Goal: Complete application form

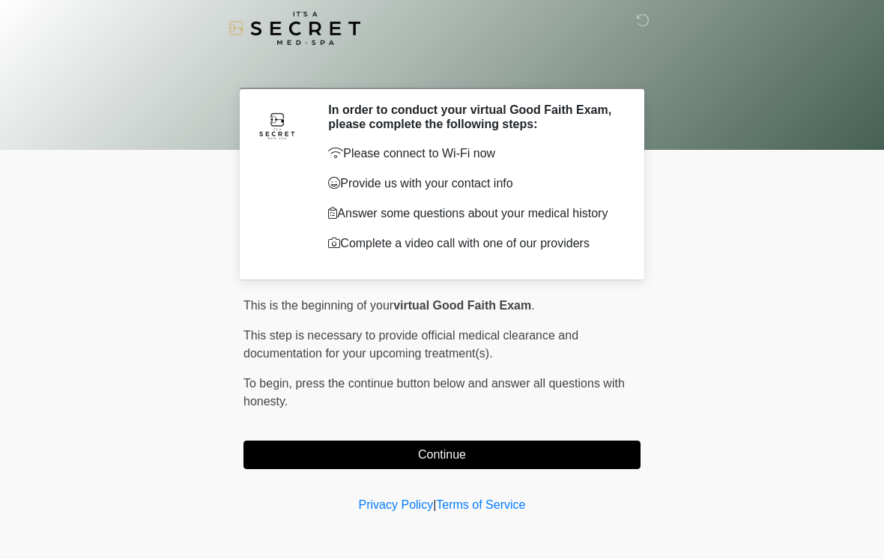
click at [343, 466] on button "Continue" at bounding box center [442, 455] width 397 height 28
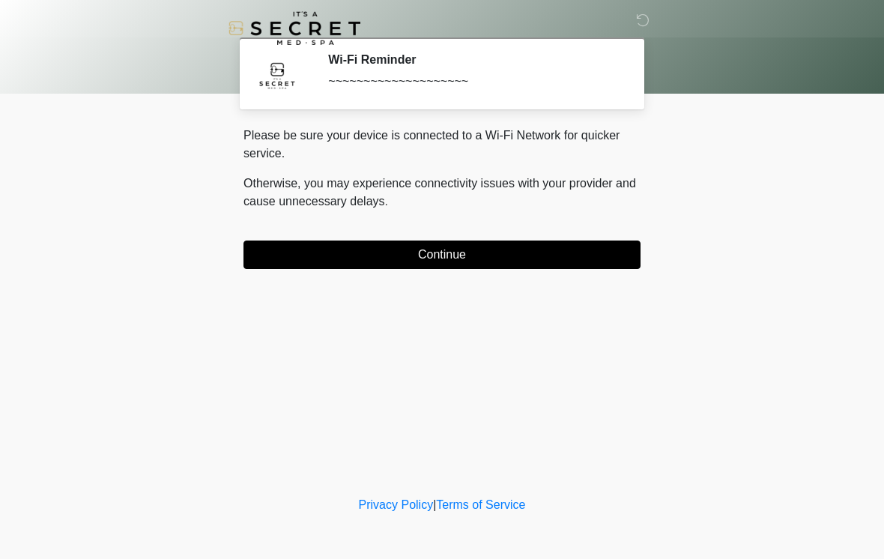
click at [537, 268] on button "Continue" at bounding box center [442, 255] width 397 height 28
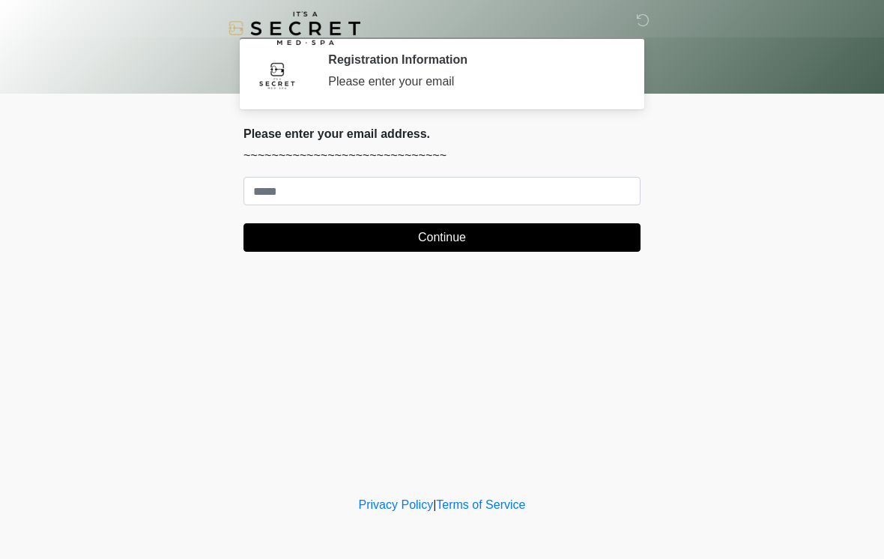
click at [752, 271] on body "‎ ‎ Registration Information Please enter your email Please connect to Wi-Fi no…" at bounding box center [442, 279] width 884 height 559
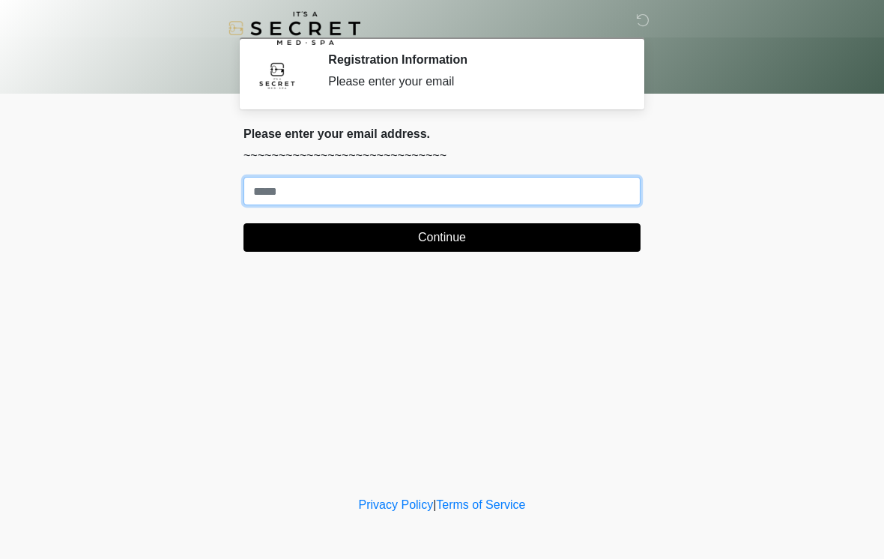
click at [493, 195] on input "Where should we email your treatment plan?" at bounding box center [442, 191] width 397 height 28
type input "**********"
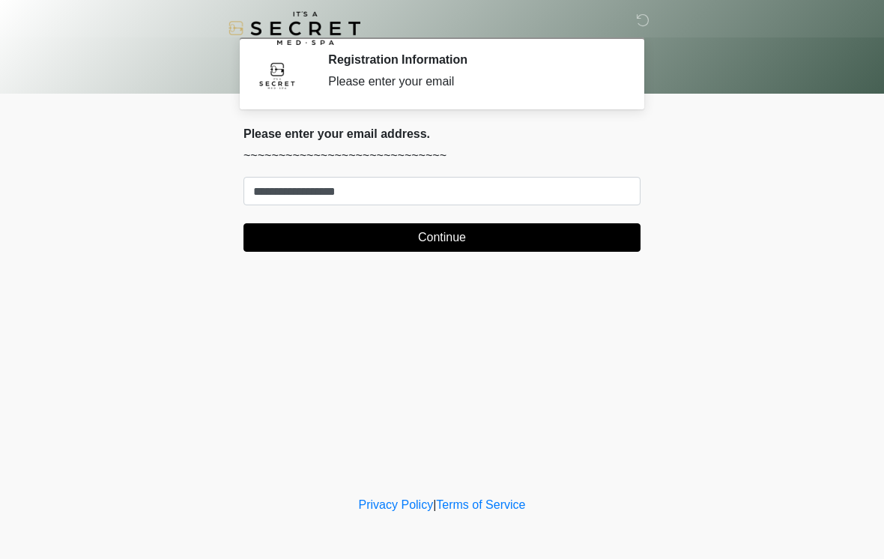
click at [690, 141] on body "‎ ‎ Registration Information Please enter your email Please connect to Wi-Fi no…" at bounding box center [442, 279] width 884 height 559
click at [493, 241] on button "Continue" at bounding box center [442, 237] width 397 height 28
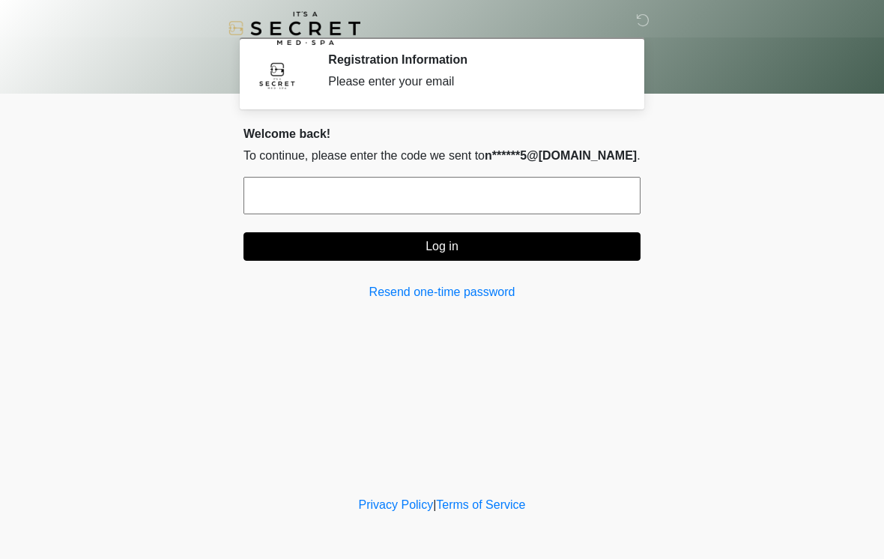
click at [429, 188] on input "text" at bounding box center [442, 195] width 397 height 37
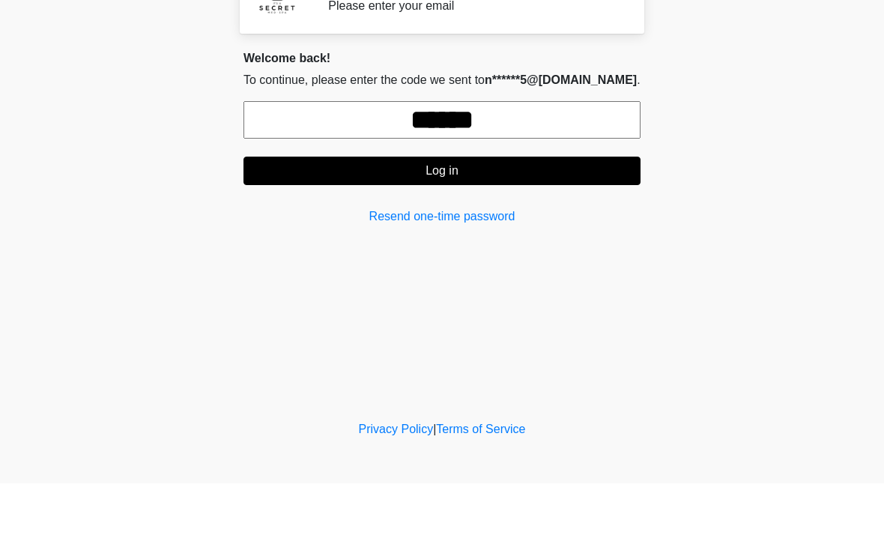
type input "******"
click at [473, 232] on button "Log in" at bounding box center [442, 246] width 397 height 28
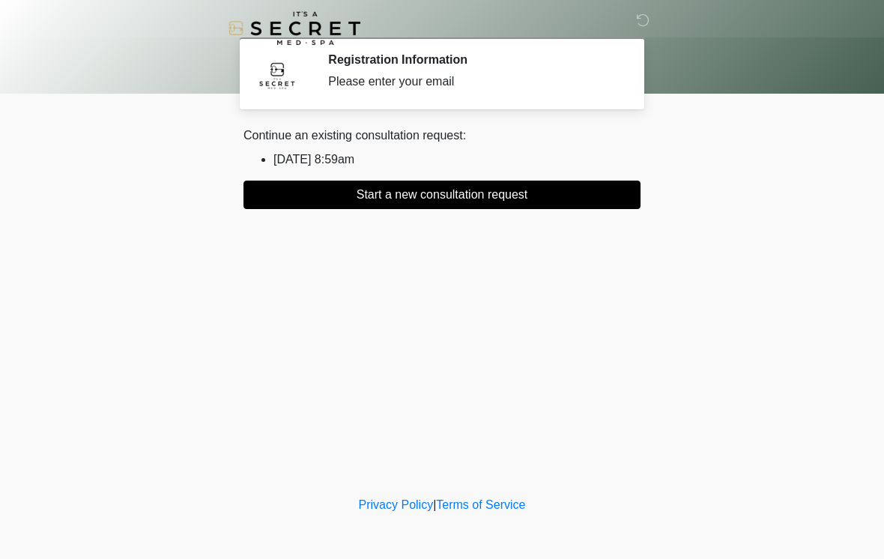
click at [478, 190] on button "Start a new consultation request" at bounding box center [442, 195] width 397 height 28
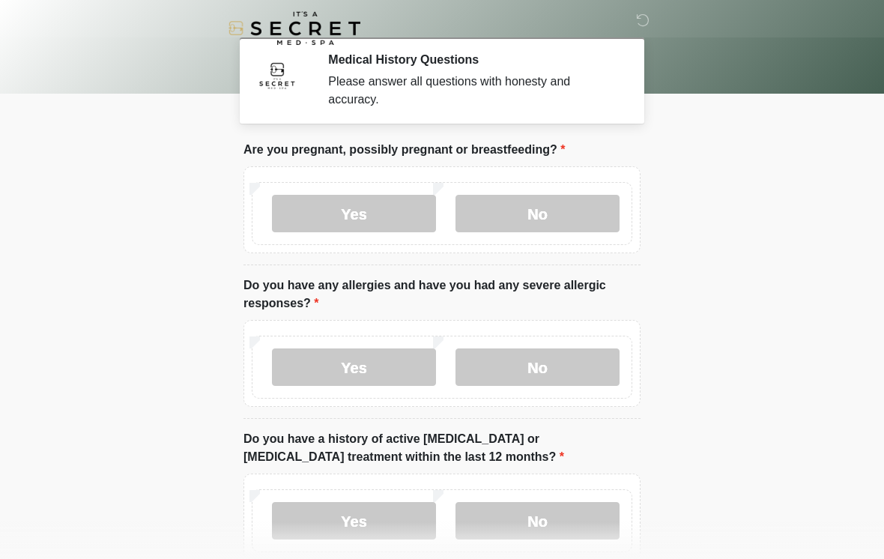
click at [543, 204] on label "No" at bounding box center [538, 213] width 164 height 37
click at [552, 371] on label "No" at bounding box center [538, 367] width 164 height 37
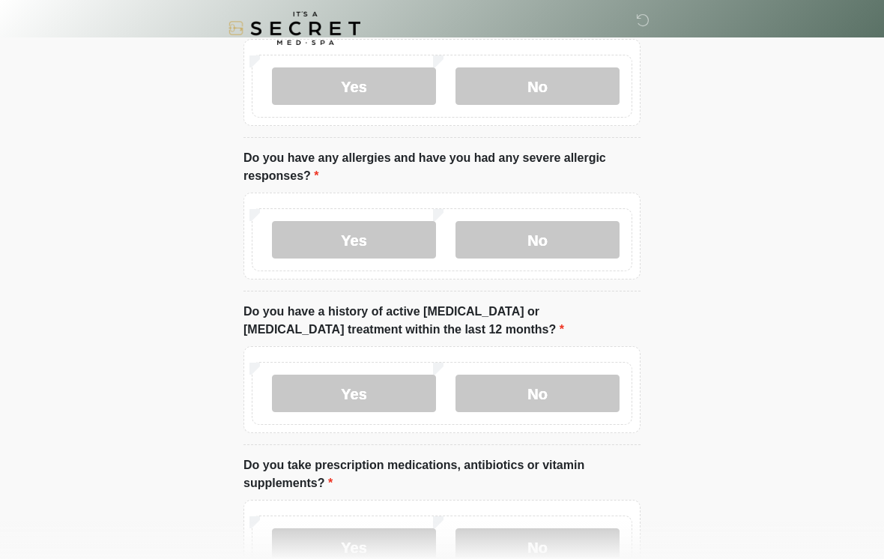
click at [555, 385] on label "No" at bounding box center [538, 393] width 164 height 37
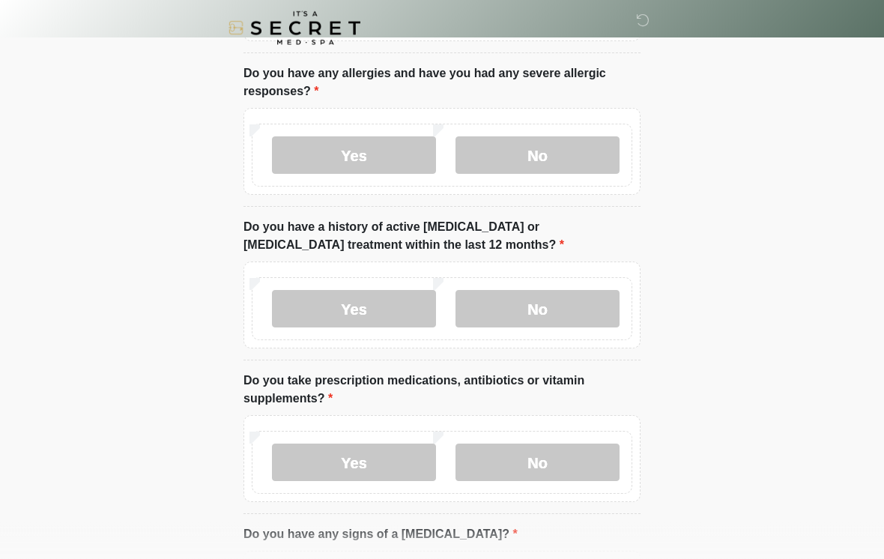
scroll to position [312, 0]
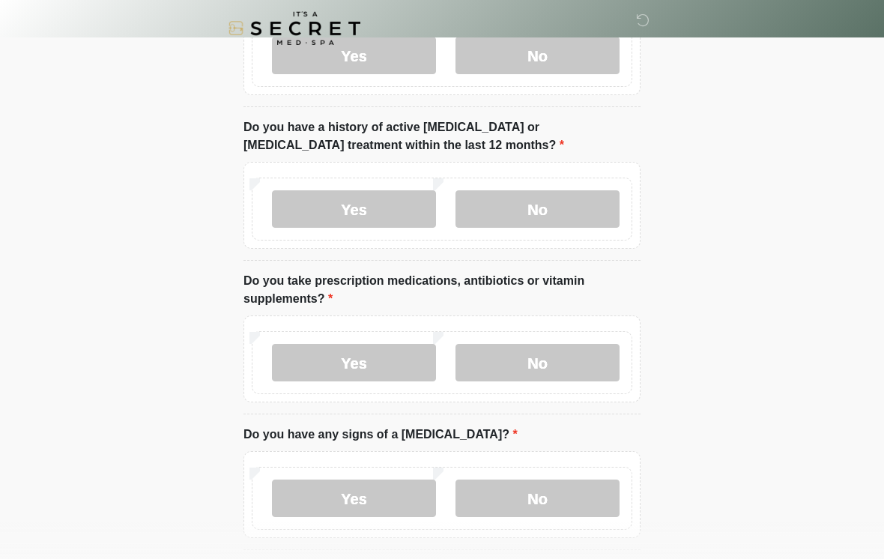
click at [564, 361] on label "No" at bounding box center [538, 362] width 164 height 37
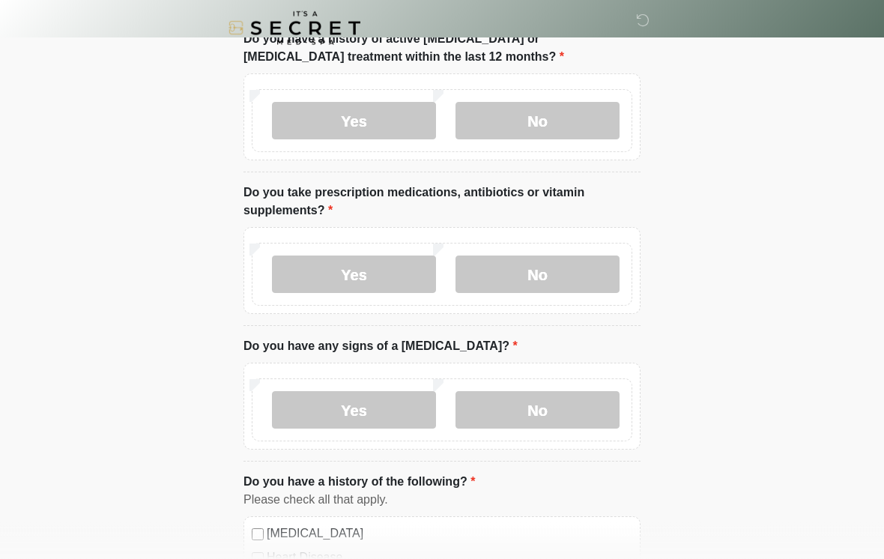
click at [552, 411] on label "No" at bounding box center [538, 410] width 164 height 37
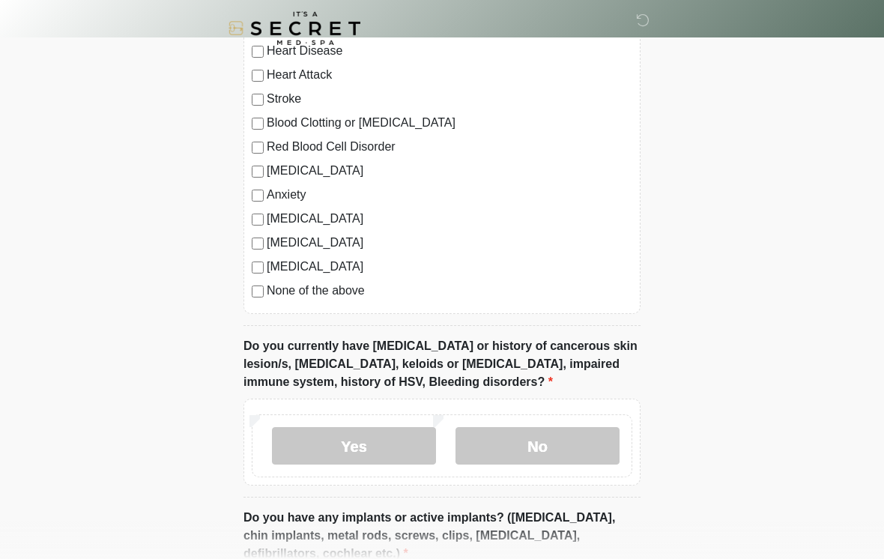
scroll to position [917, 0]
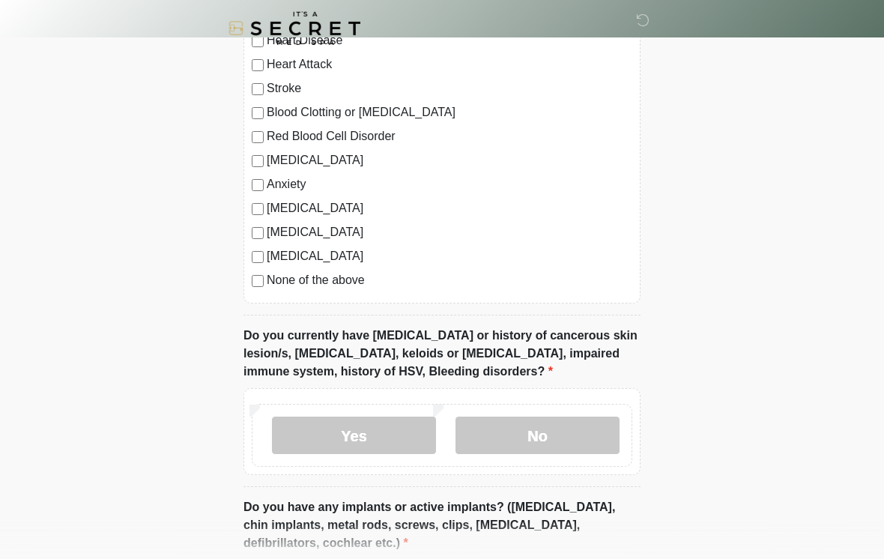
click at [248, 286] on div "[MEDICAL_DATA] Heart Disease Heart Attack Stroke Blood Clotting or [MEDICAL_DAT…" at bounding box center [442, 151] width 397 height 304
click at [271, 281] on label "None of the above" at bounding box center [450, 280] width 366 height 18
click at [544, 430] on label "No" at bounding box center [538, 435] width 164 height 37
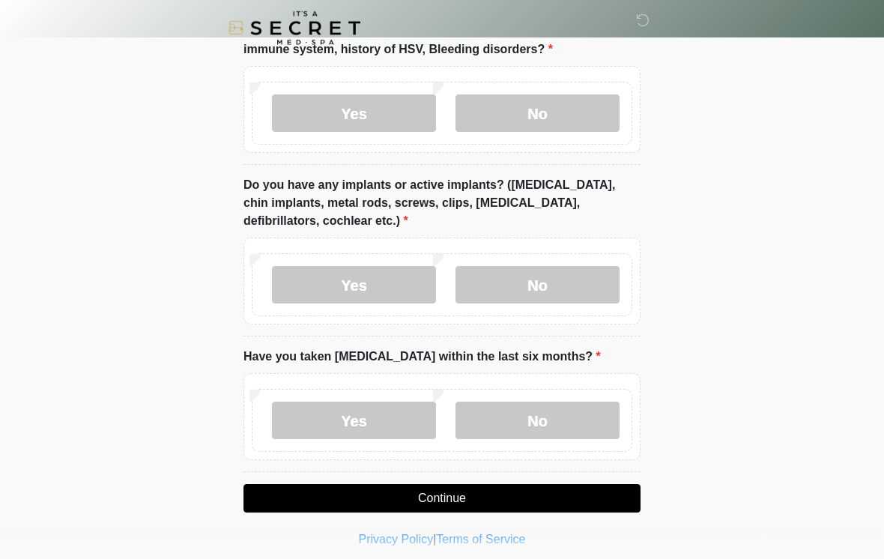
click at [565, 280] on label "No" at bounding box center [538, 285] width 164 height 37
click at [549, 422] on label "No" at bounding box center [538, 420] width 164 height 37
click at [510, 492] on button "Continue" at bounding box center [442, 498] width 397 height 28
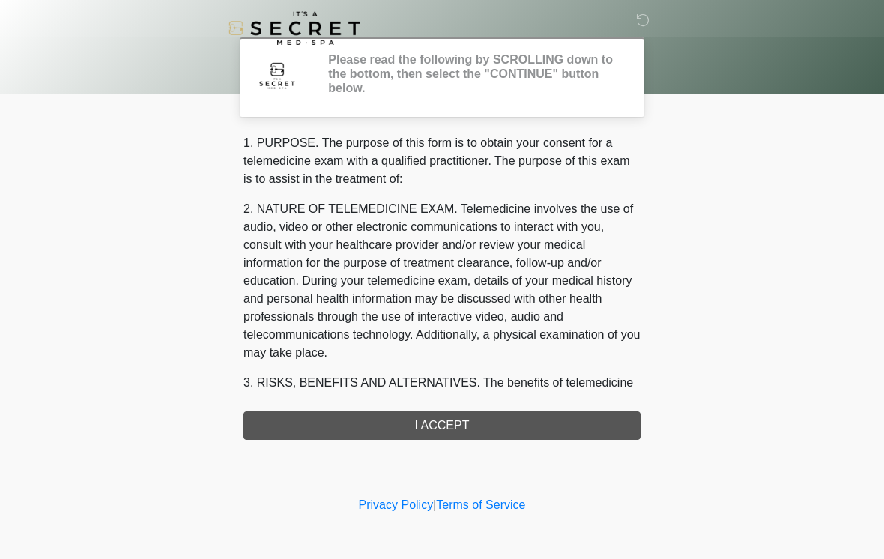
scroll to position [0, 0]
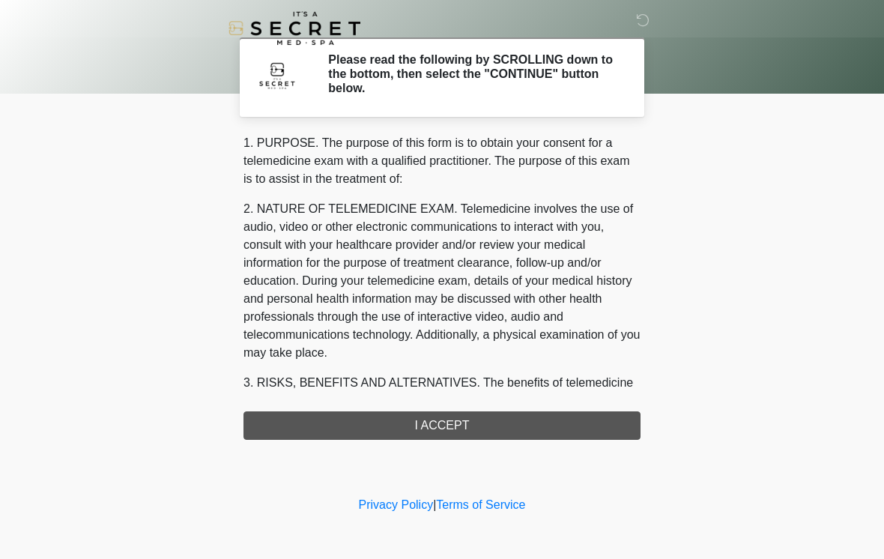
click at [489, 422] on div "1. PURPOSE. The purpose of this form is to obtain your consent for a telemedici…" at bounding box center [442, 287] width 397 height 306
click at [455, 429] on div "1. PURPOSE. The purpose of this form is to obtain your consent for a telemedici…" at bounding box center [442, 287] width 397 height 306
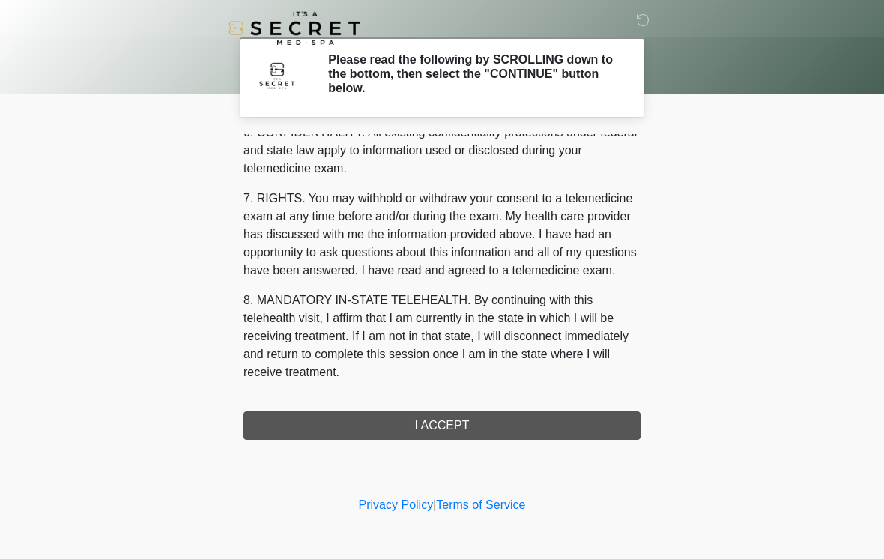
scroll to position [610, 0]
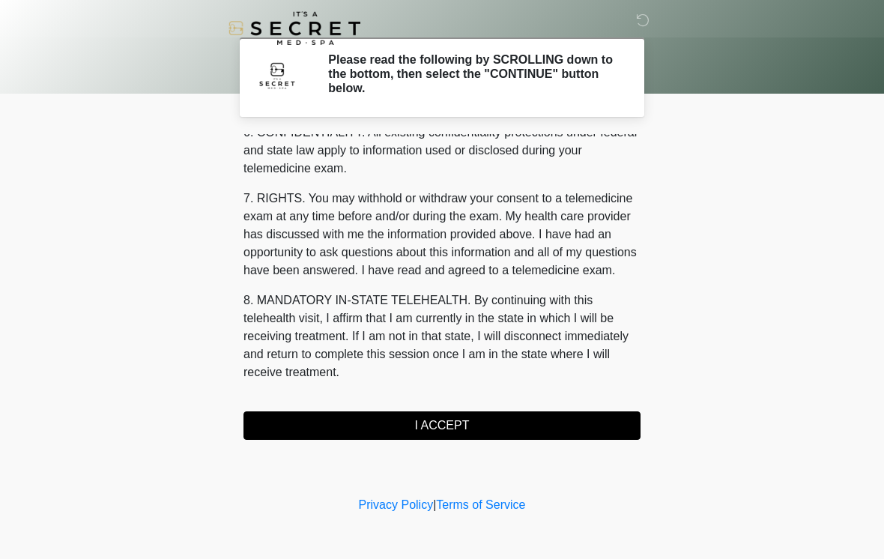
click at [446, 424] on button "I ACCEPT" at bounding box center [442, 425] width 397 height 28
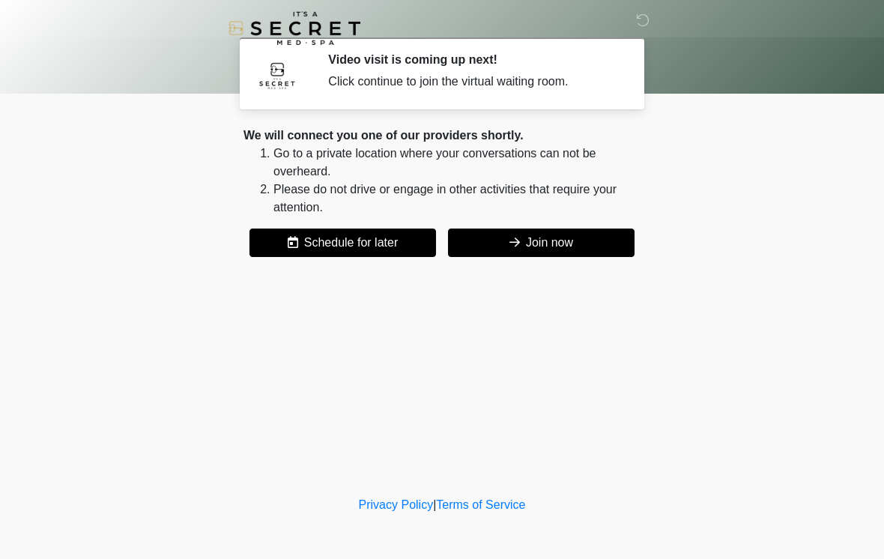
click at [555, 238] on button "Join now" at bounding box center [541, 243] width 187 height 28
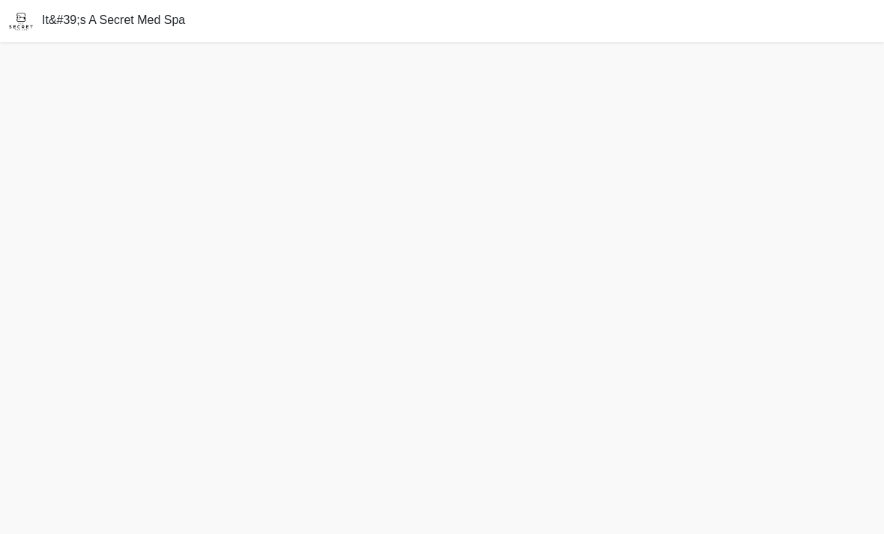
scroll to position [37, 0]
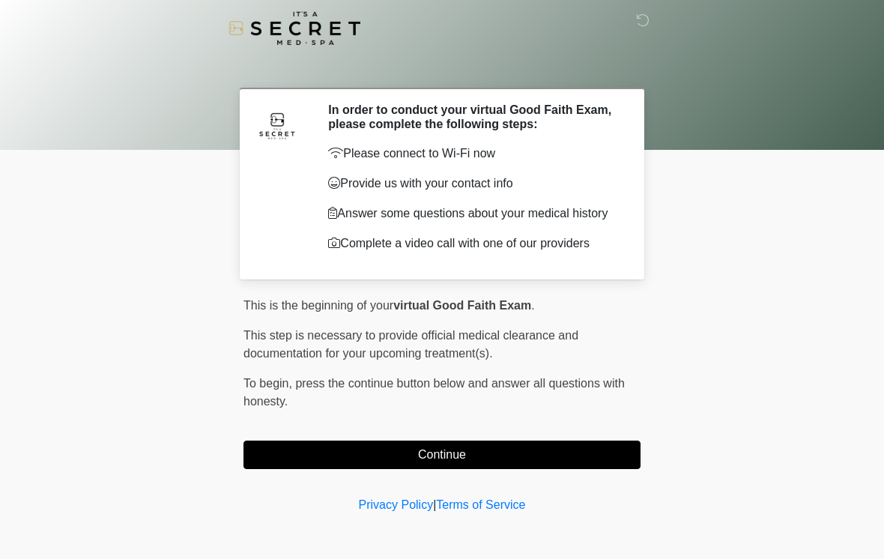
click at [482, 463] on button "Continue" at bounding box center [442, 455] width 397 height 28
